Goal: Navigation & Orientation: Find specific page/section

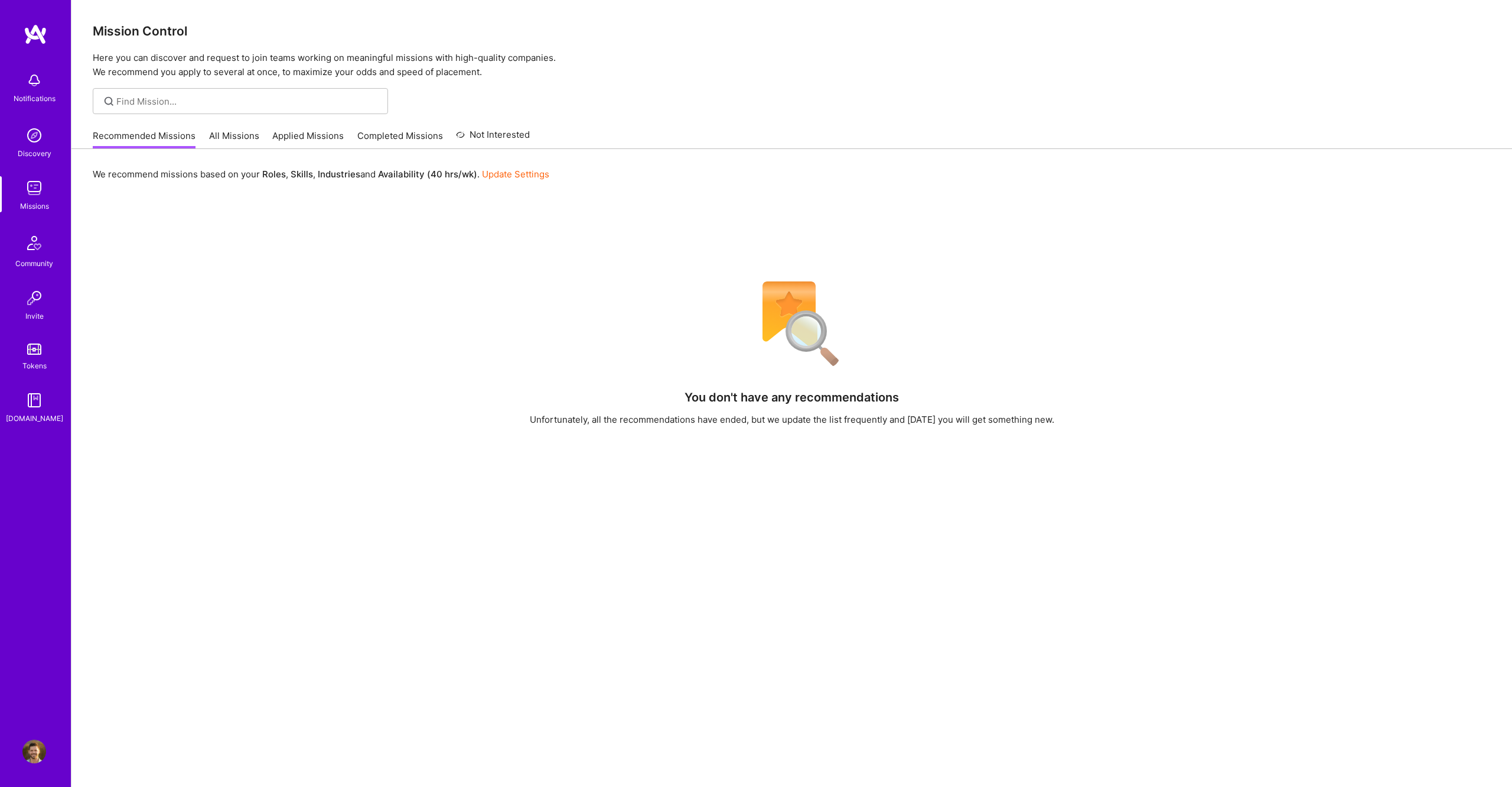
click at [235, 130] on div "Recommended Missions All Missions Applied Missions Completed Missions Not Inter…" at bounding box center [311, 135] width 437 height 26
click at [235, 133] on link "All Missions" at bounding box center [234, 140] width 50 height 20
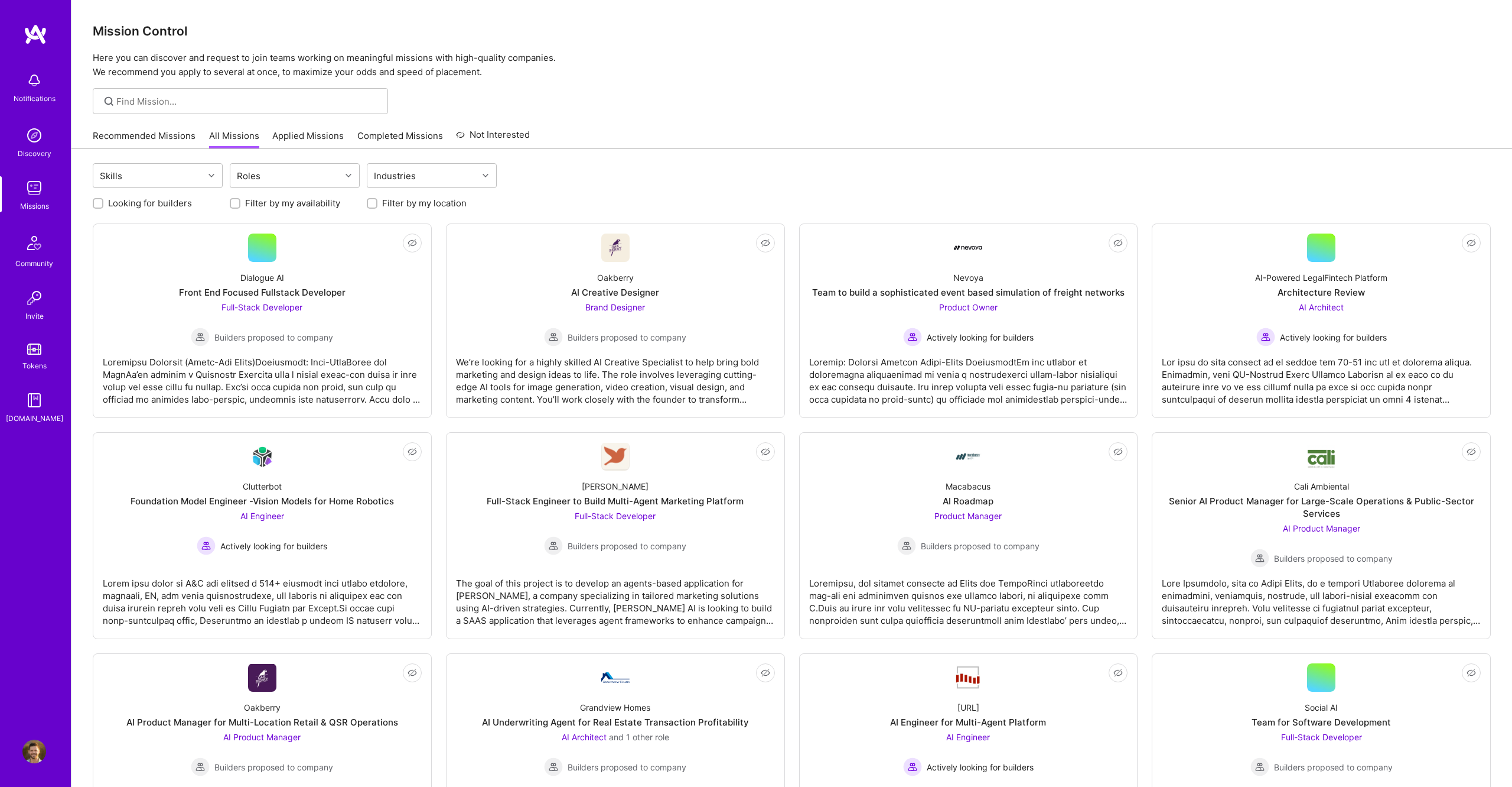
click at [333, 133] on link "Applied Missions" at bounding box center [308, 140] width 71 height 20
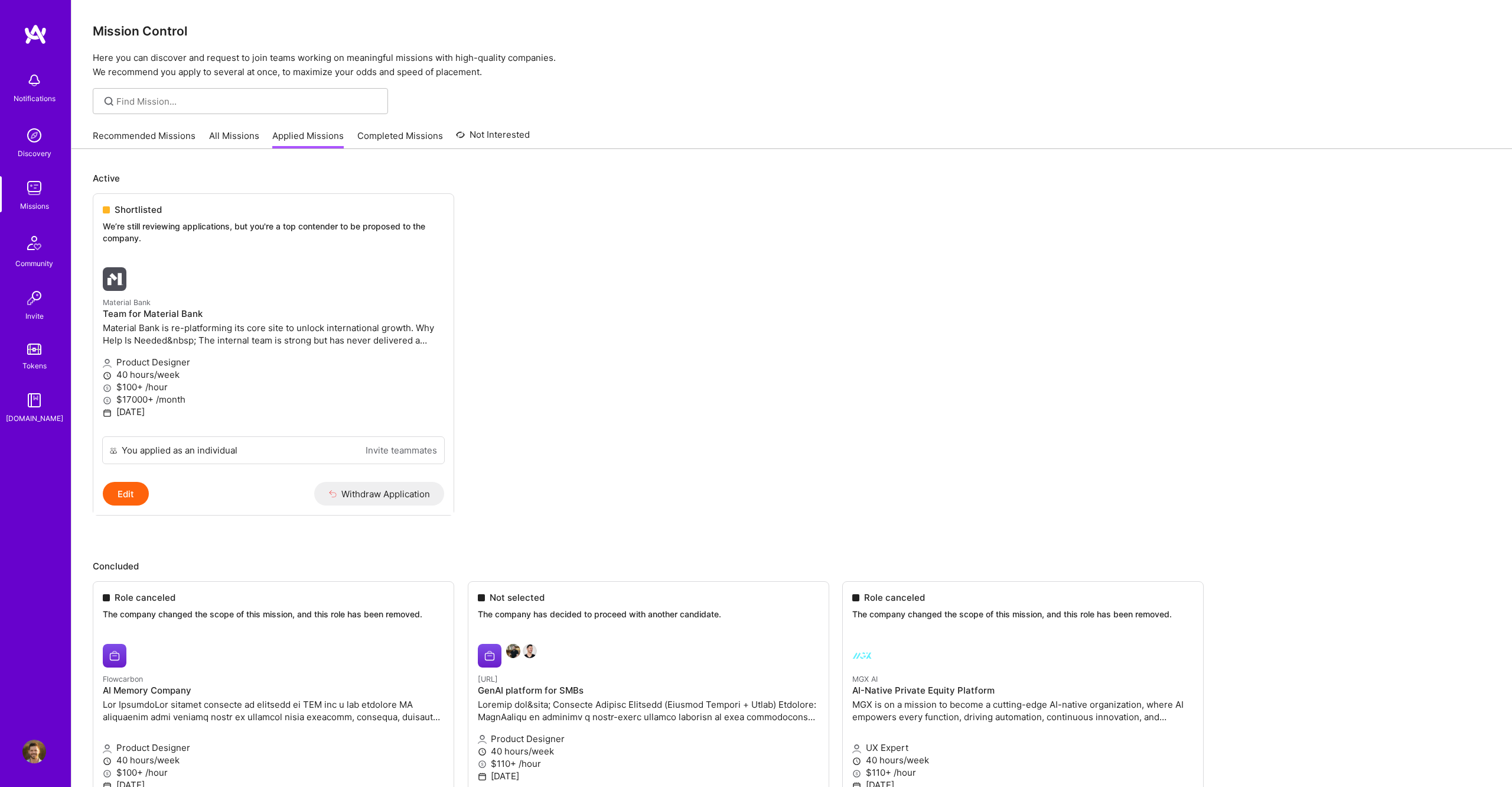
click at [166, 136] on link "Recommended Missions" at bounding box center [144, 140] width 103 height 20
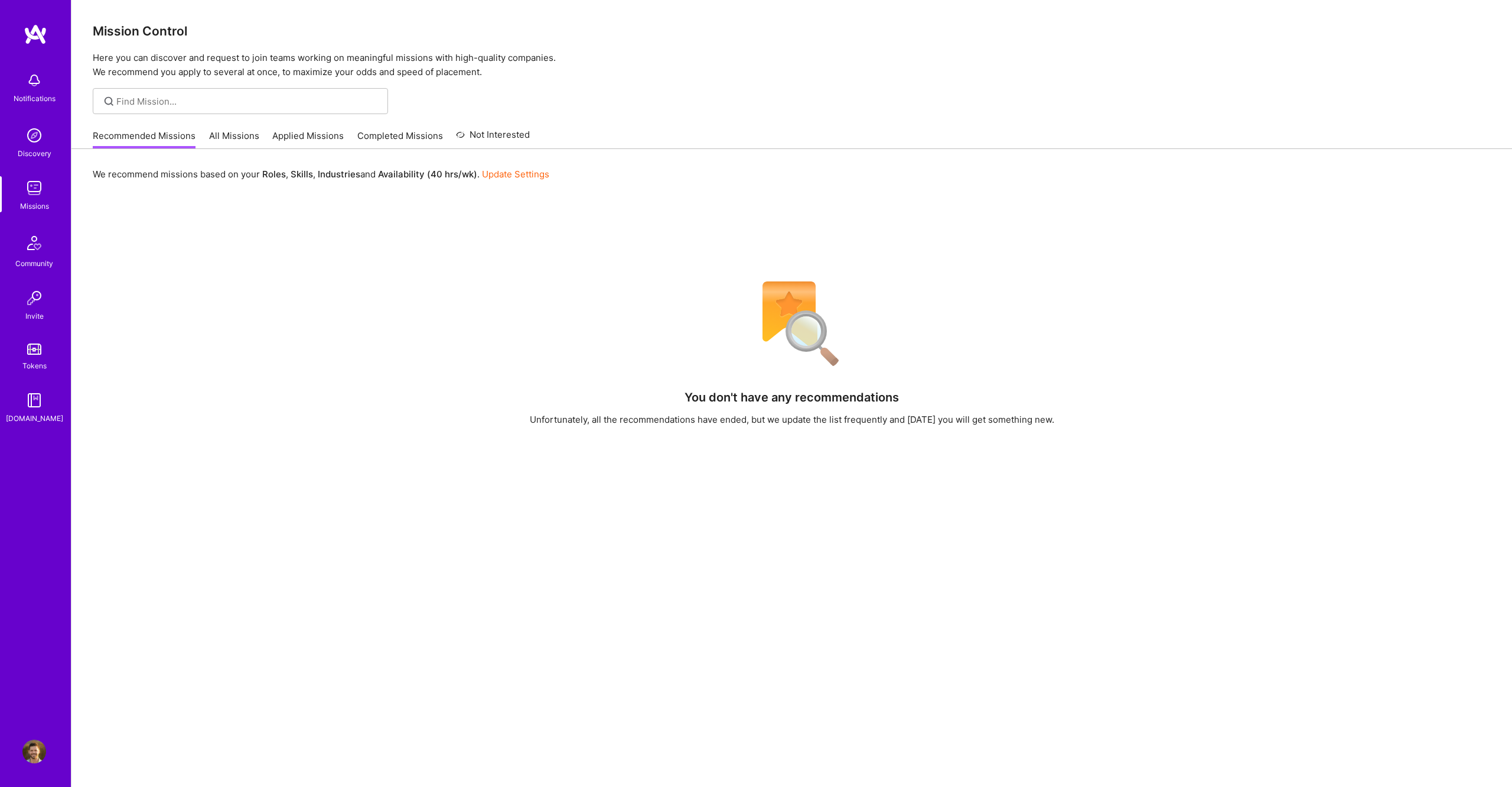
click at [382, 138] on link "Completed Missions" at bounding box center [400, 140] width 85 height 20
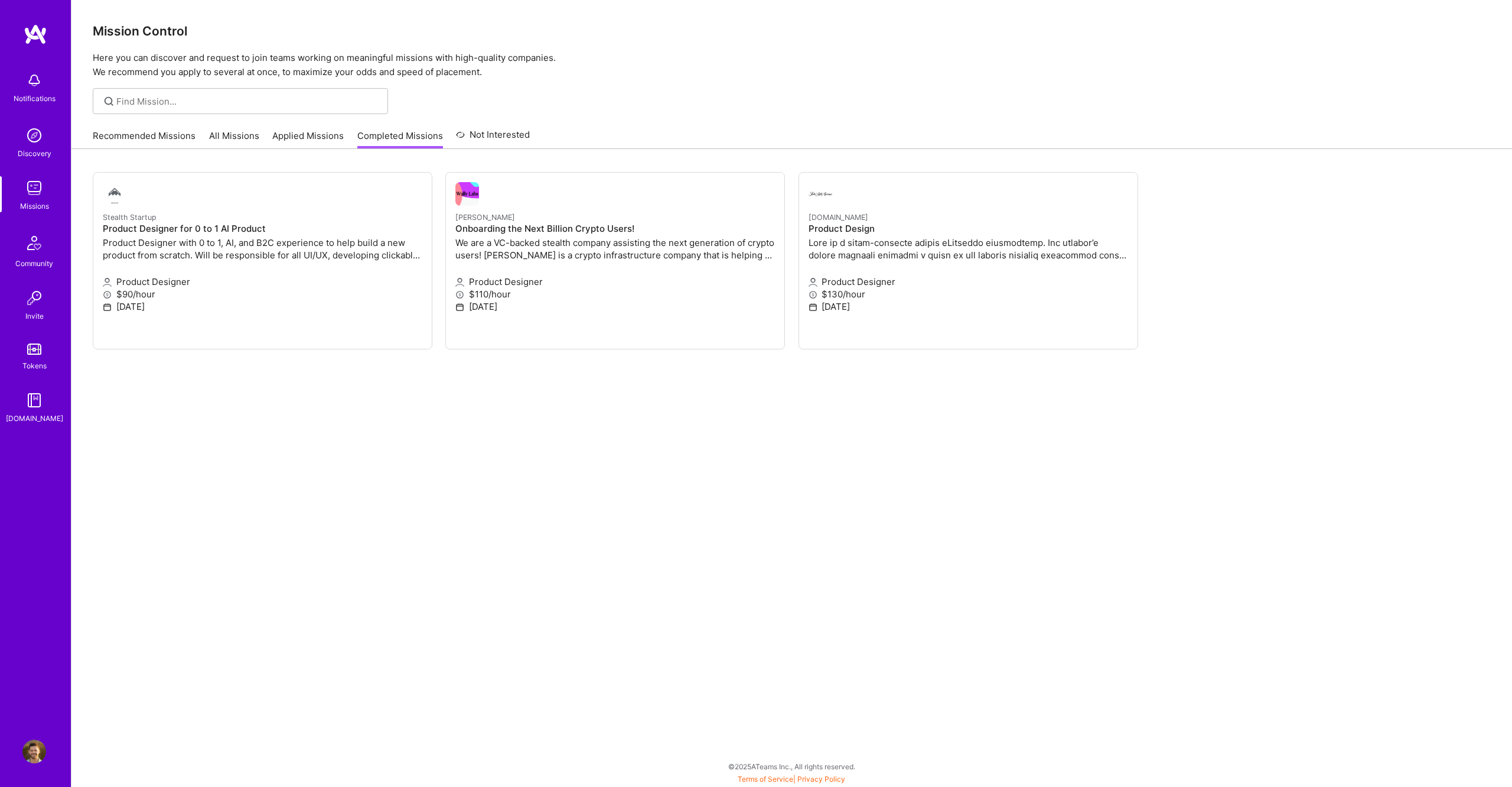
click at [122, 139] on link "Recommended Missions" at bounding box center [144, 140] width 103 height 20
